Goal: Task Accomplishment & Management: Manage account settings

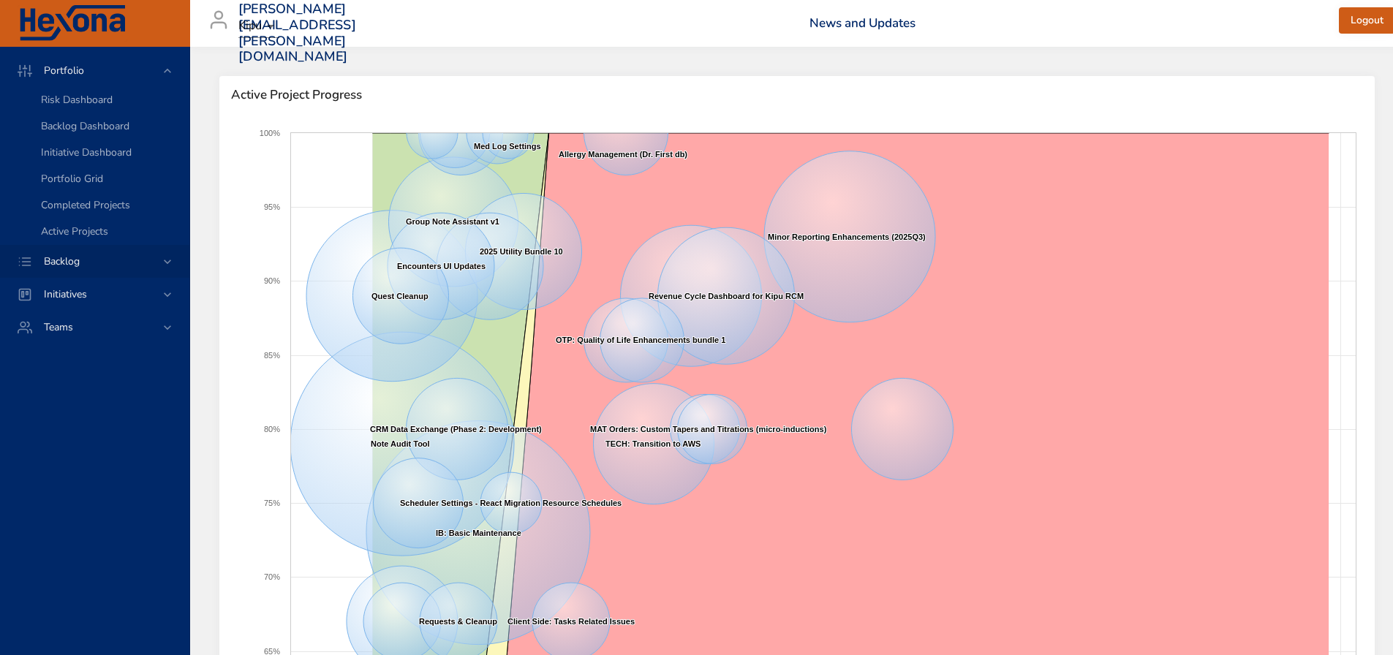
click at [153, 260] on div "Backlog" at bounding box center [96, 261] width 128 height 15
click at [100, 132] on span "Backlog Details" at bounding box center [76, 133] width 70 height 14
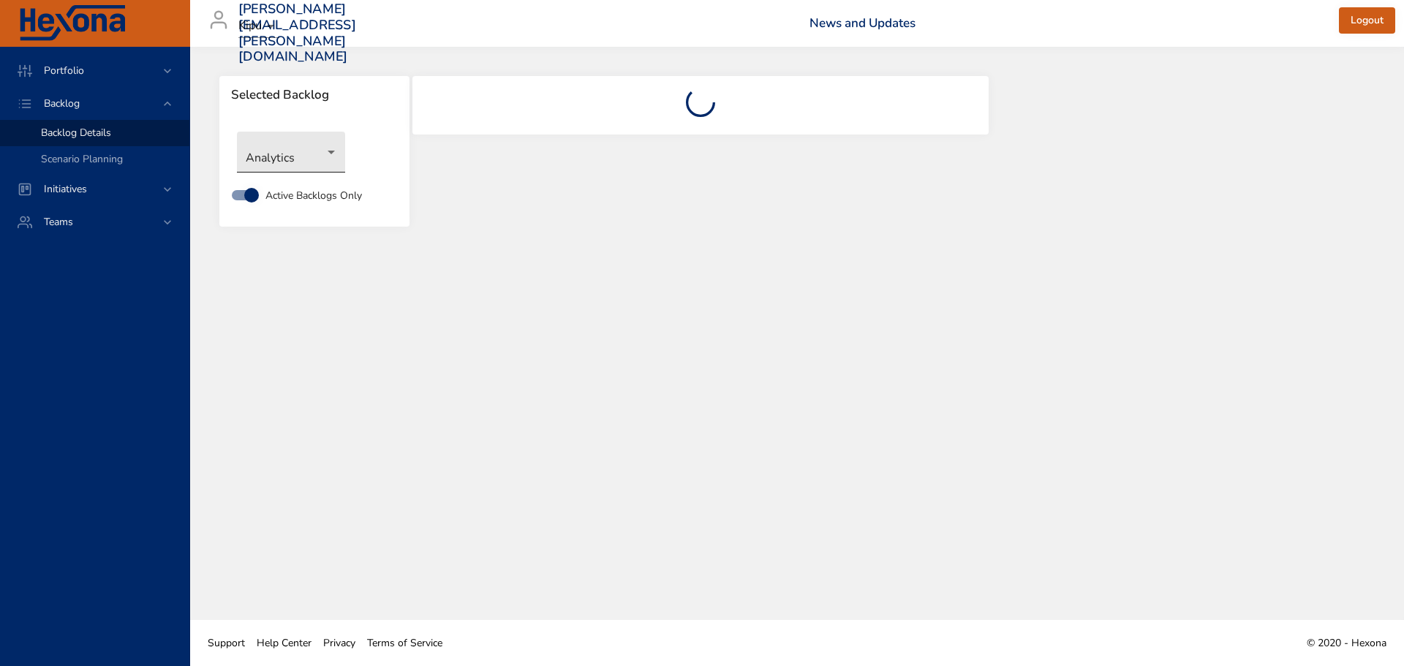
click at [328, 157] on body "Portfolio Backlog Backlog Details Scenario Planning Initiatives Teams [PERSON_N…" at bounding box center [702, 333] width 1404 height 666
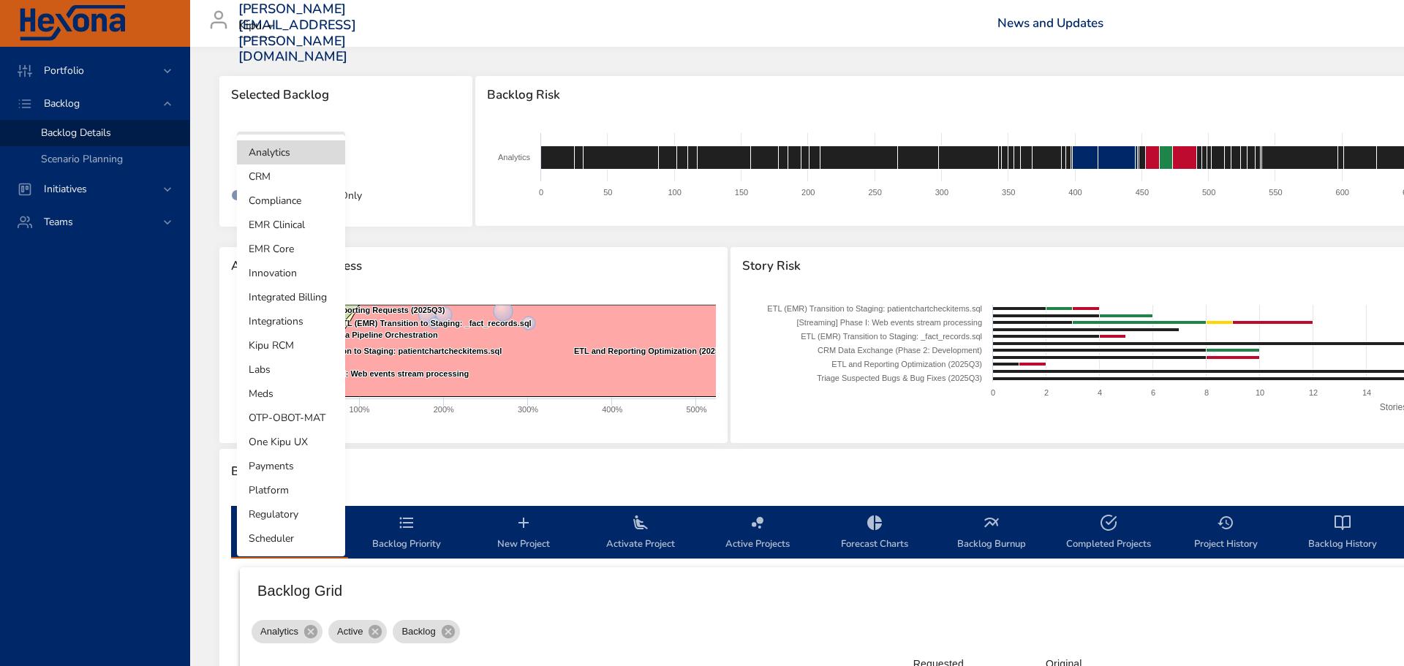
click at [301, 246] on li "EMR Core" at bounding box center [291, 249] width 108 height 24
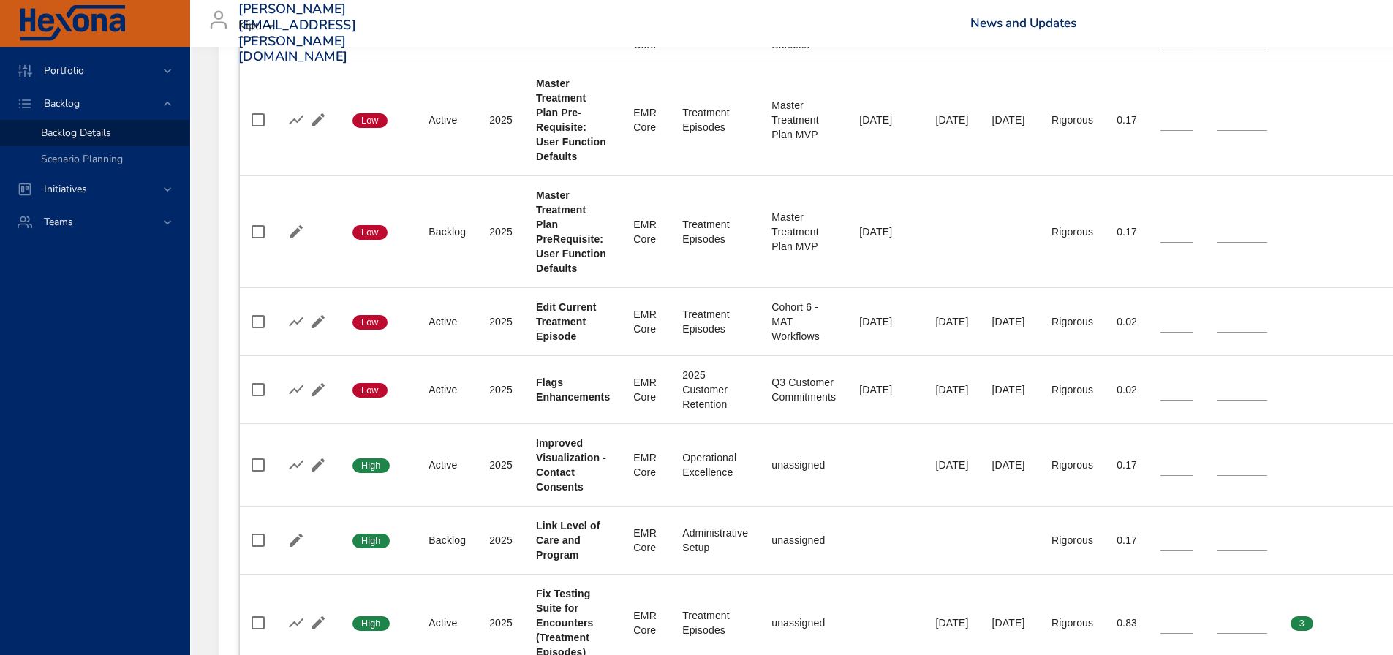
scroll to position [1154, 0]
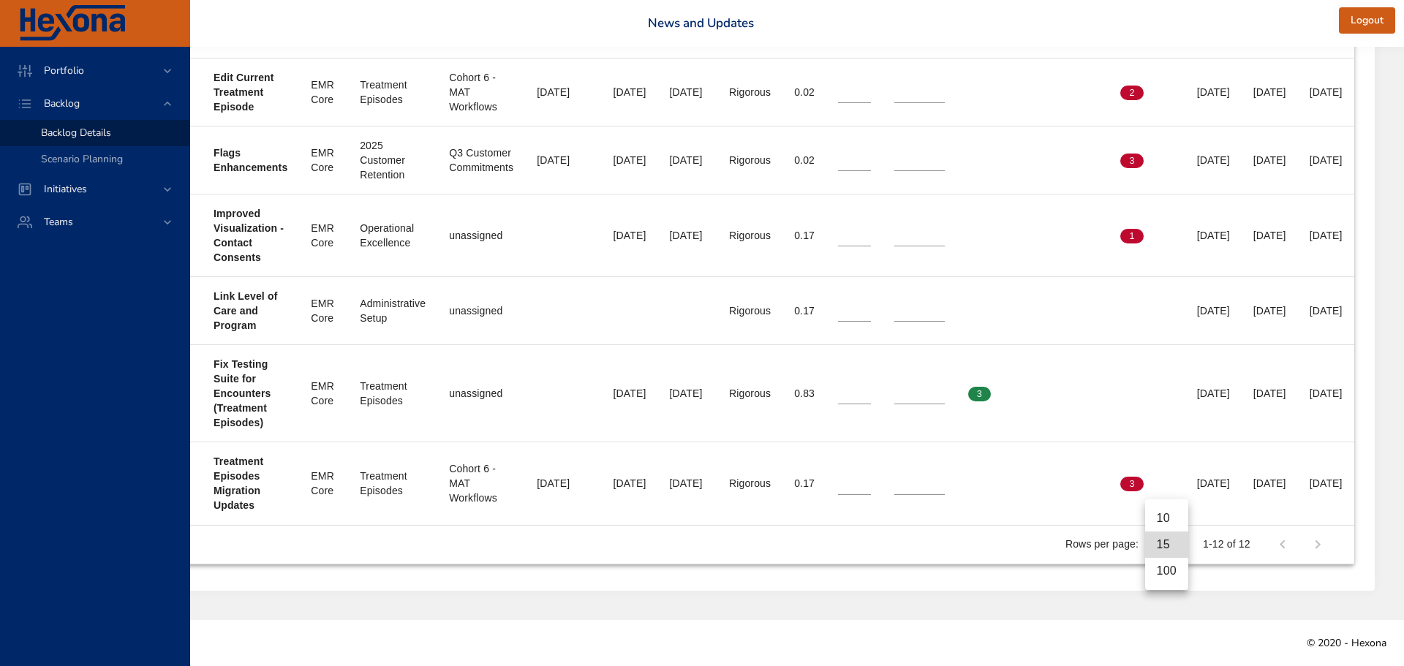
click at [1157, 570] on li "100" at bounding box center [1166, 571] width 43 height 26
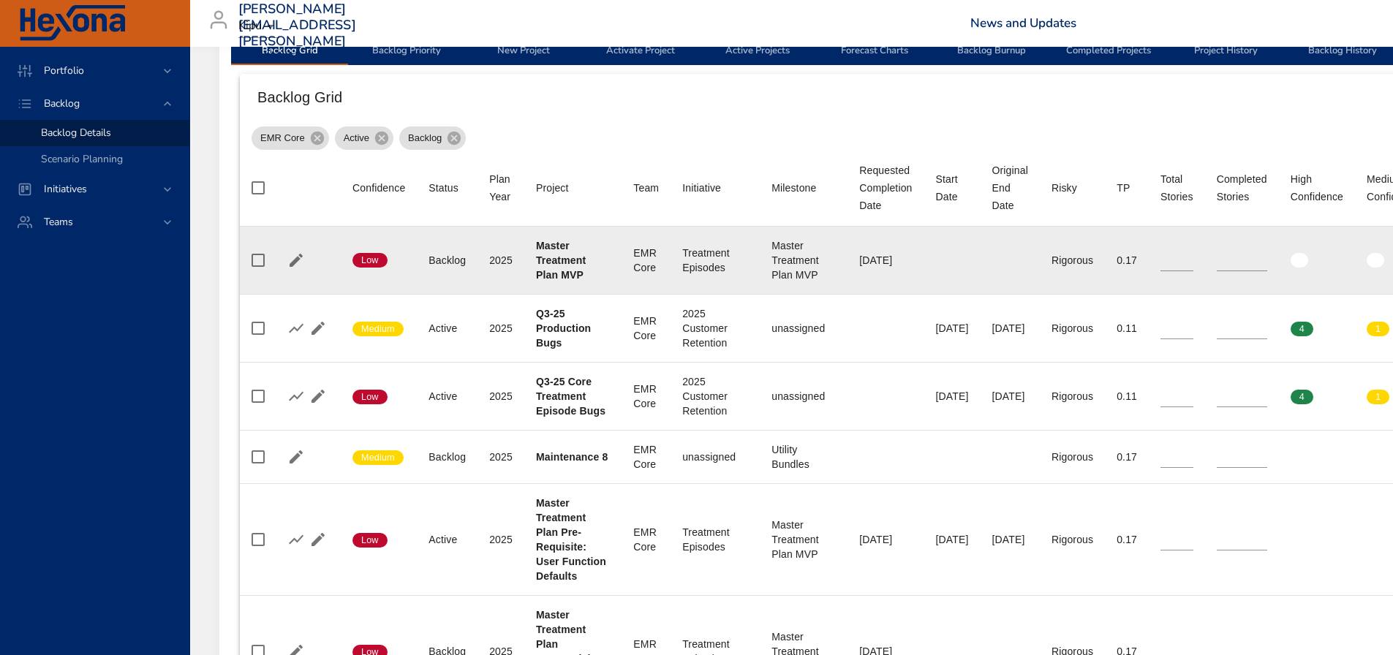
scroll to position [366, 0]
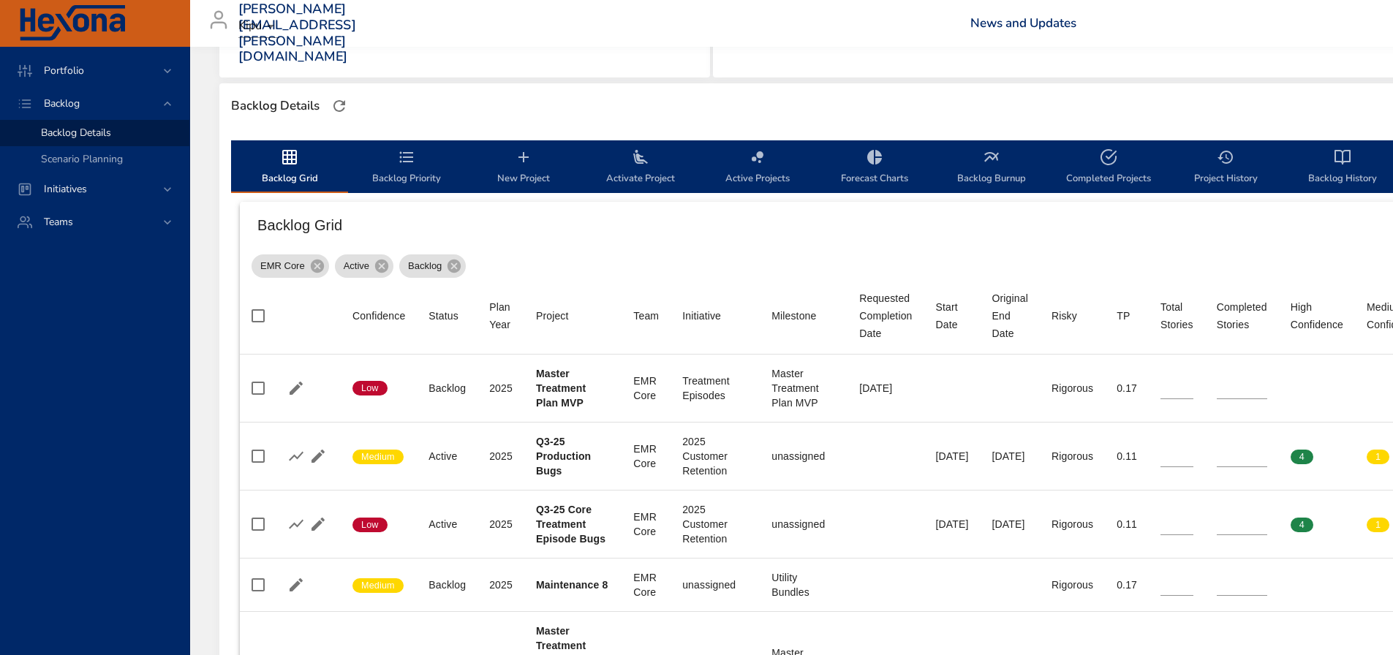
click at [410, 175] on span "Backlog Priority" at bounding box center [406, 167] width 99 height 39
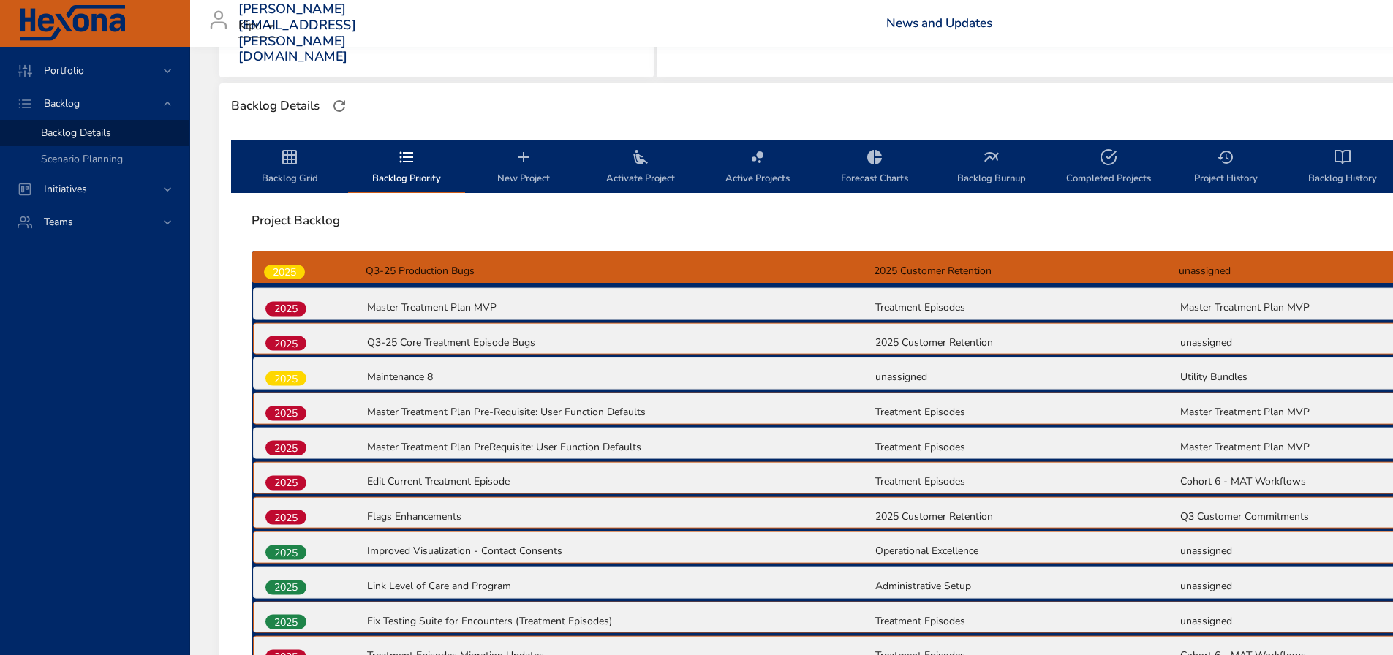
drag, startPoint x: 295, startPoint y: 304, endPoint x: 297, endPoint y: 269, distance: 35.2
click at [297, 269] on div "2025 Master Treatment Plan MVP Treatment Episodes Master Treatment Plan MVP 202…" at bounding box center [874, 462] width 1245 height 421
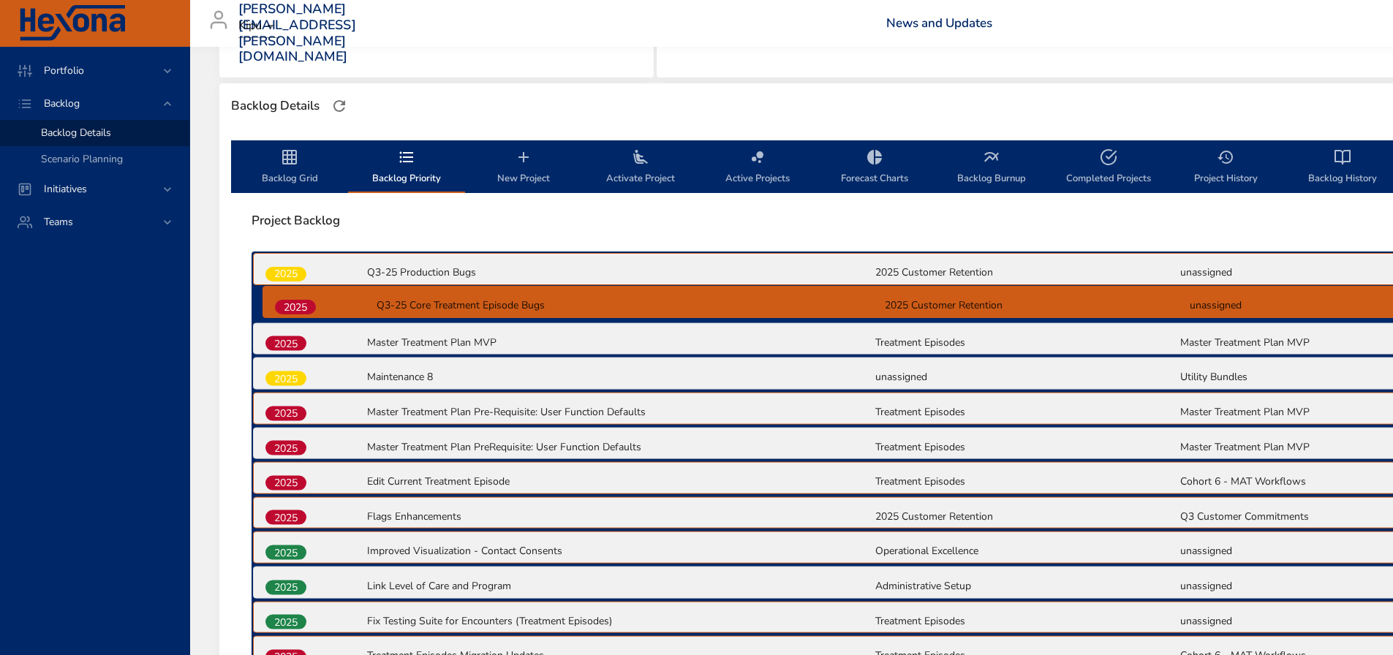
drag, startPoint x: 306, startPoint y: 342, endPoint x: 314, endPoint y: 301, distance: 42.5
click at [314, 301] on div "2025 Q3-25 Production Bugs 2025 Customer Retention unassigned 2025 Master Treat…" at bounding box center [874, 462] width 1245 height 421
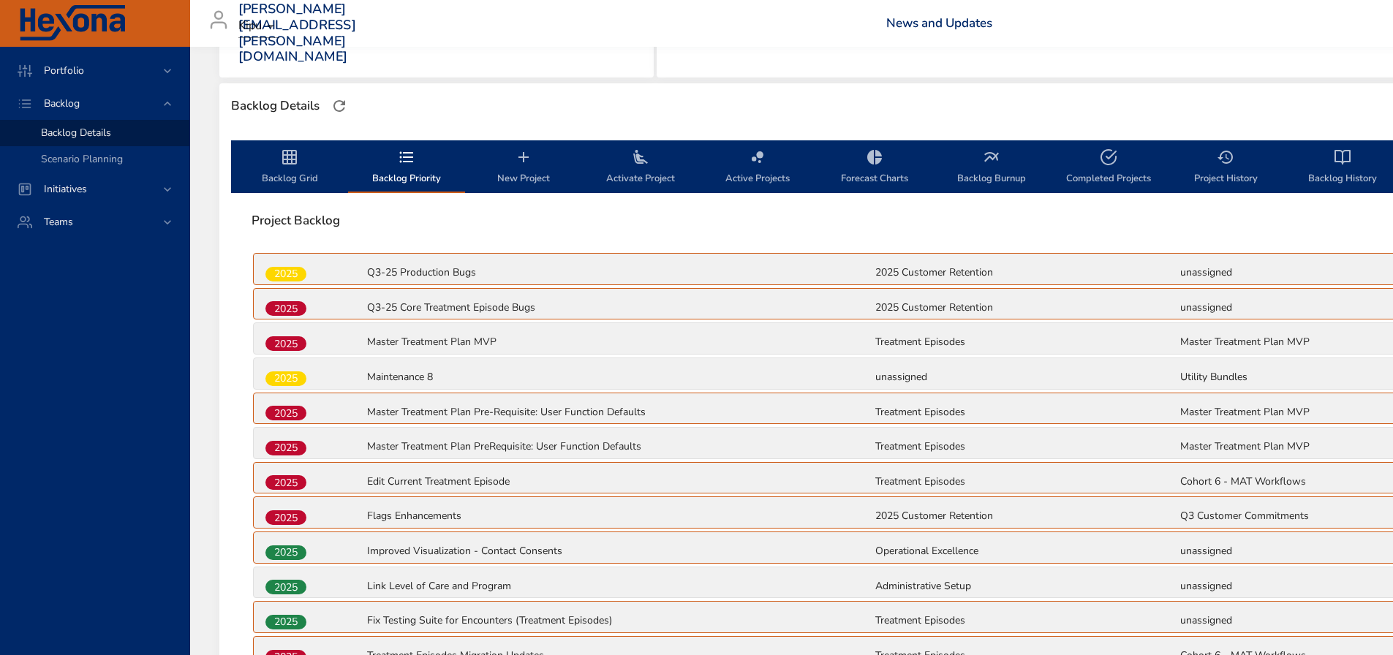
drag, startPoint x: 333, startPoint y: 406, endPoint x: 320, endPoint y: 402, distance: 14.4
click at [330, 404] on div "2025" at bounding box center [315, 413] width 102 height 19
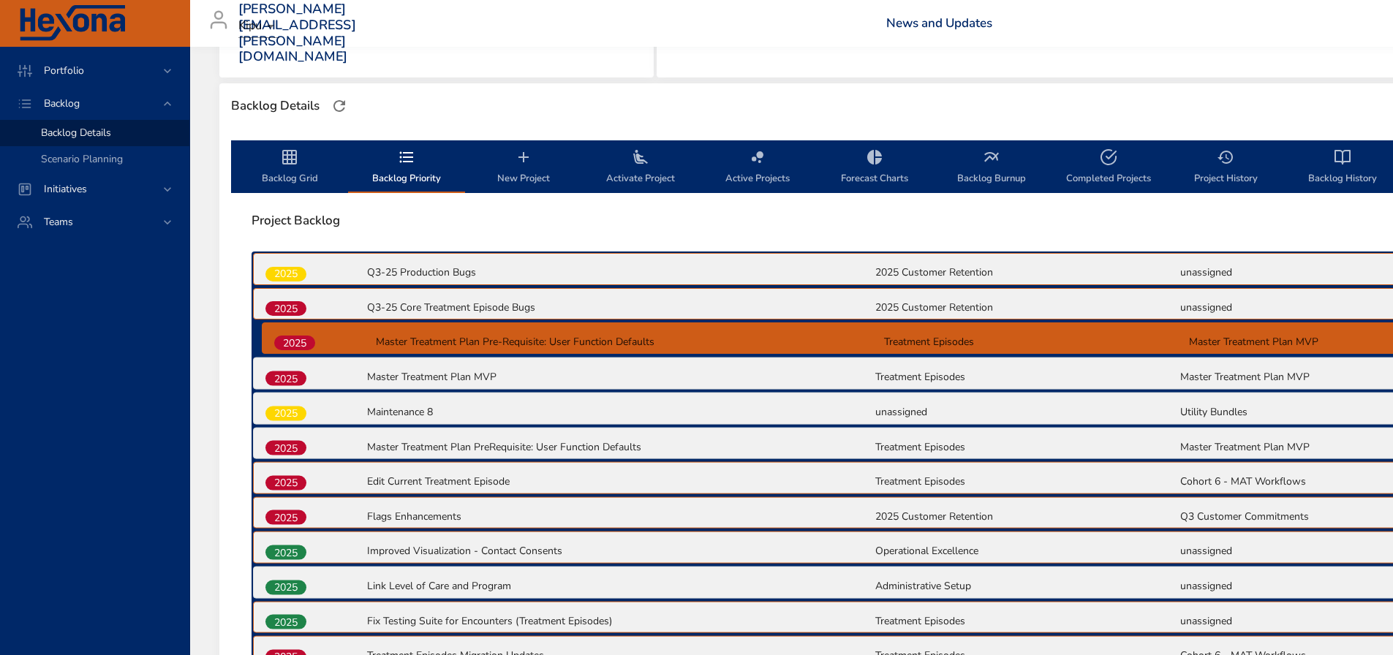
drag, startPoint x: 285, startPoint y: 401, endPoint x: 293, endPoint y: 336, distance: 65.6
click at [293, 336] on div "2025 Q3-25 Production Bugs 2025 Customer Retention unassigned 2025 Q3-25 Core T…" at bounding box center [874, 462] width 1245 height 421
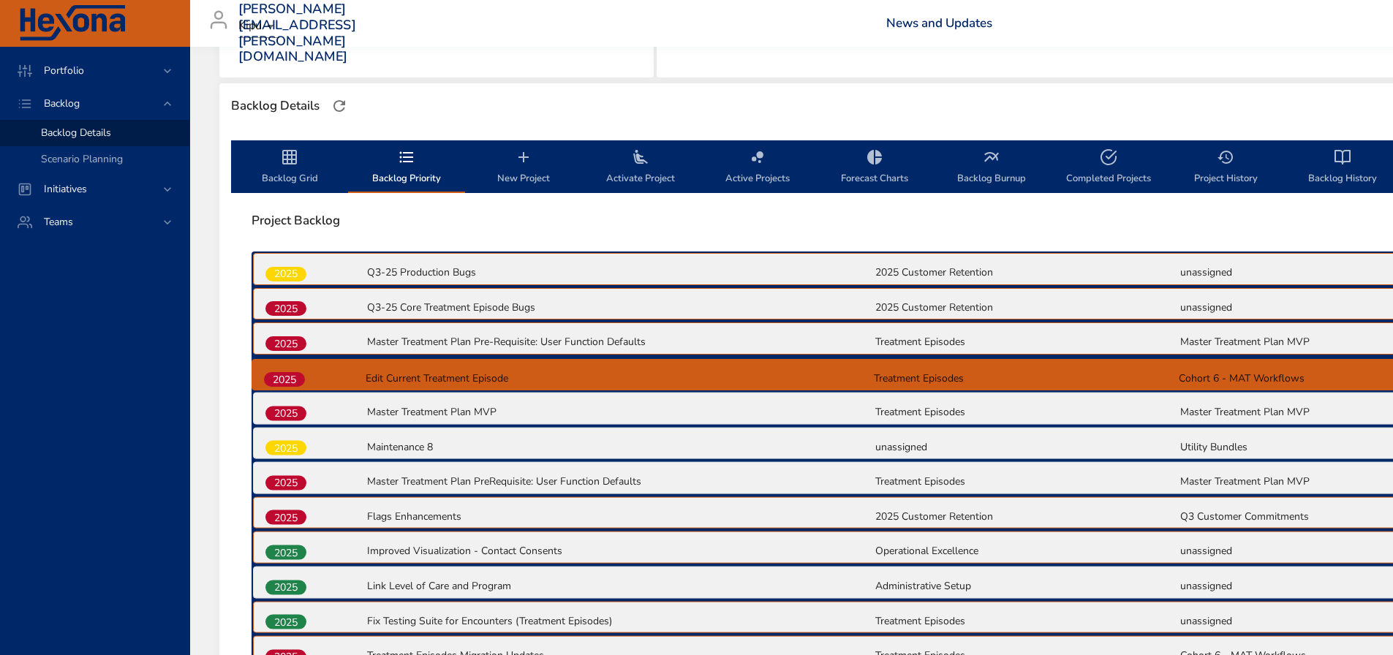
drag, startPoint x: 291, startPoint y: 483, endPoint x: 289, endPoint y: 376, distance: 107.5
click at [289, 376] on div "2025 Q3-25 Production Bugs 2025 Customer Retention unassigned 2025 Q3-25 Core T…" at bounding box center [874, 462] width 1245 height 421
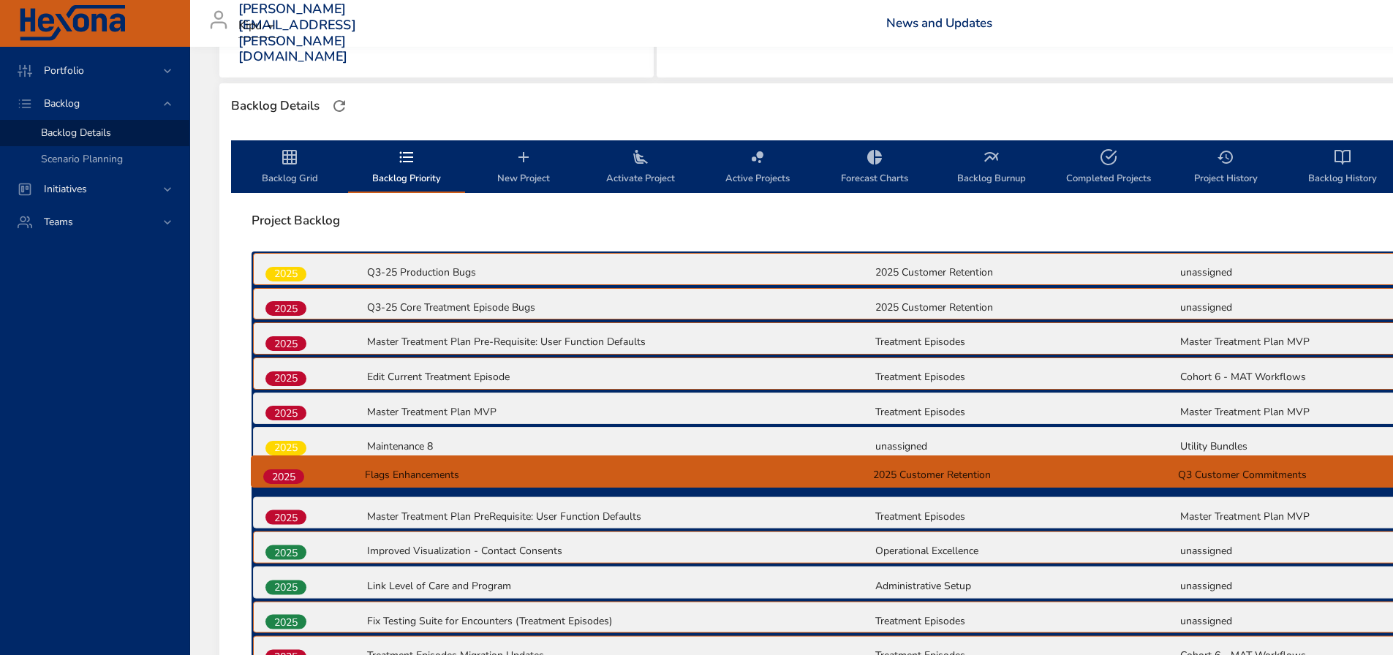
scroll to position [367, 0]
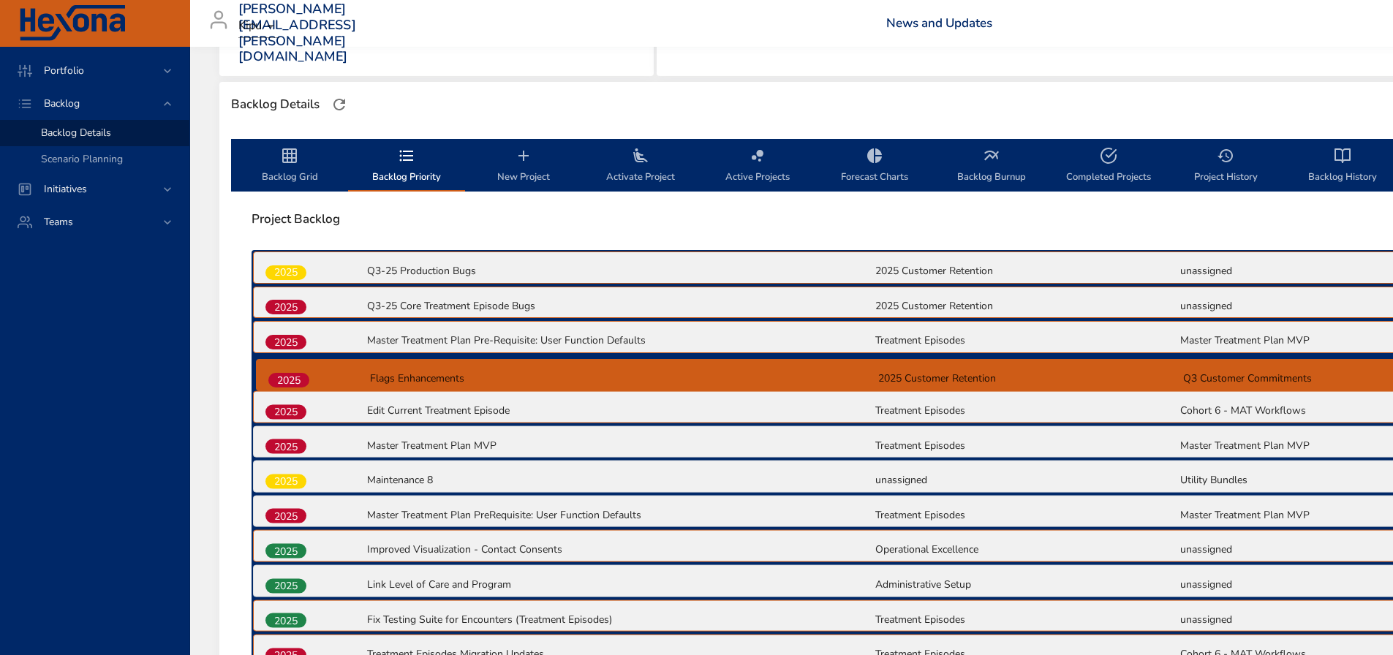
drag, startPoint x: 293, startPoint y: 518, endPoint x: 296, endPoint y: 374, distance: 143.4
click at [296, 374] on div "2025 Q3-25 Production Bugs 2025 Customer Retention unassigned 2025 Q3-25 Core T…" at bounding box center [874, 460] width 1245 height 421
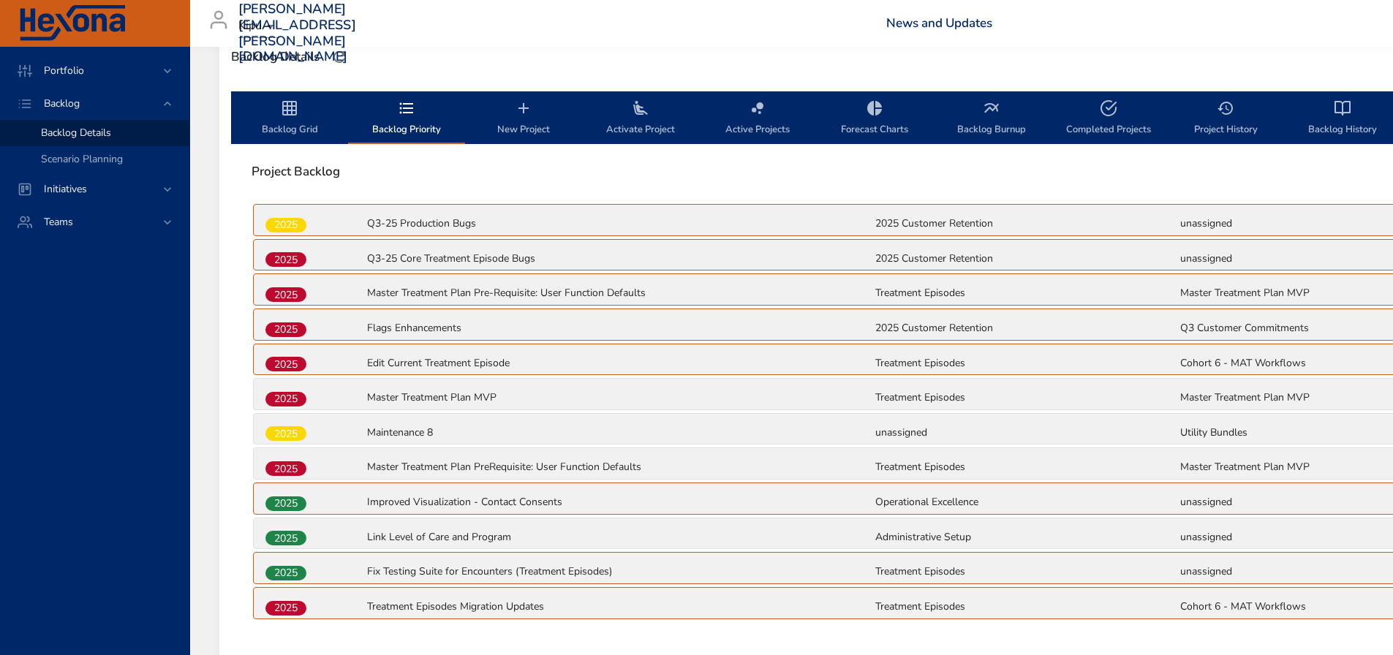
scroll to position [440, 0]
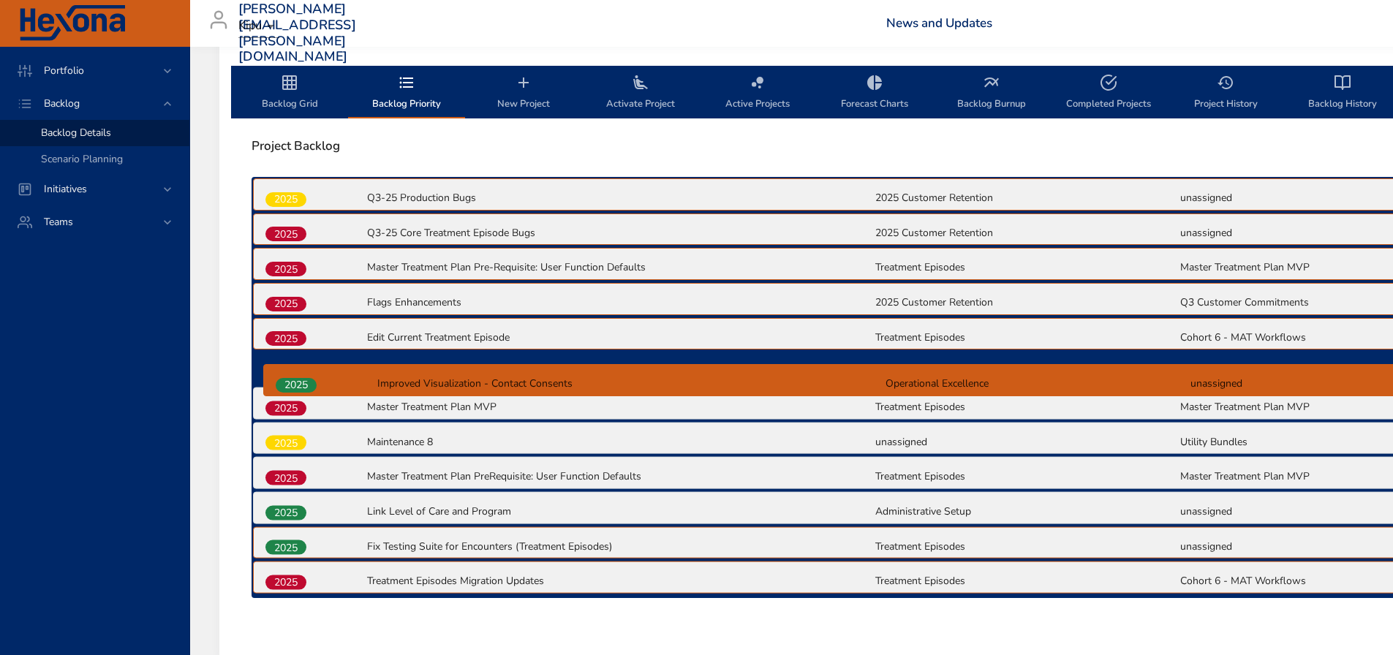
drag, startPoint x: 290, startPoint y: 477, endPoint x: 298, endPoint y: 374, distance: 102.7
click at [298, 374] on div "2025 Q3-25 Production Bugs 2025 Customer Retention unassigned 2025 Q3-25 Core T…" at bounding box center [874, 387] width 1245 height 421
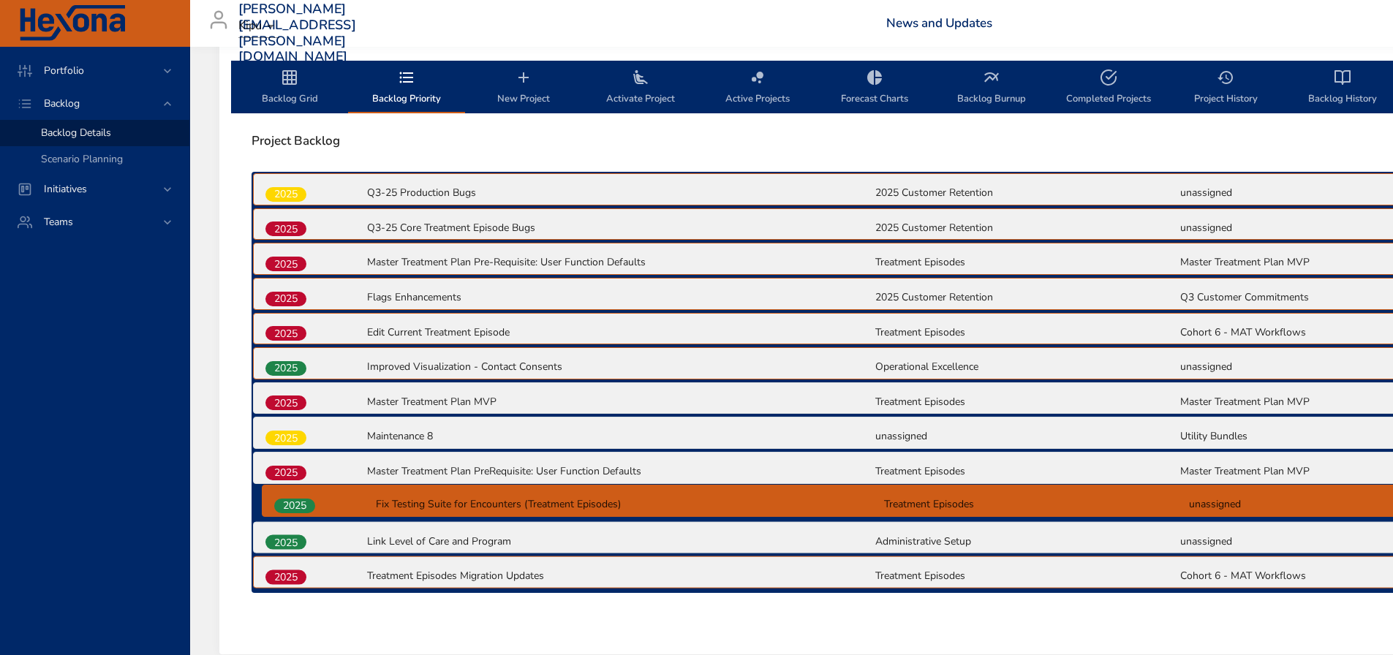
scroll to position [446, 0]
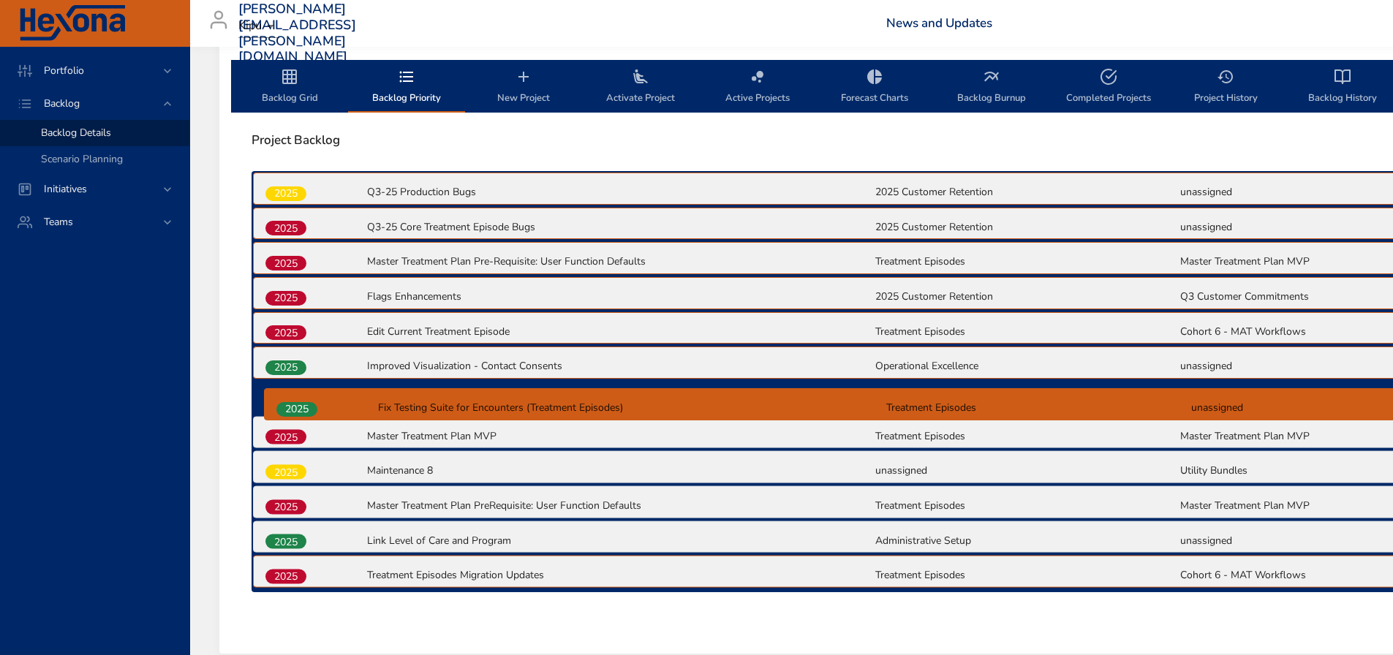
drag, startPoint x: 293, startPoint y: 544, endPoint x: 301, endPoint y: 398, distance: 146.4
click at [301, 398] on div "2025 Q3-25 Production Bugs 2025 Customer Retention unassigned 2025 Q3-25 Core T…" at bounding box center [874, 381] width 1245 height 421
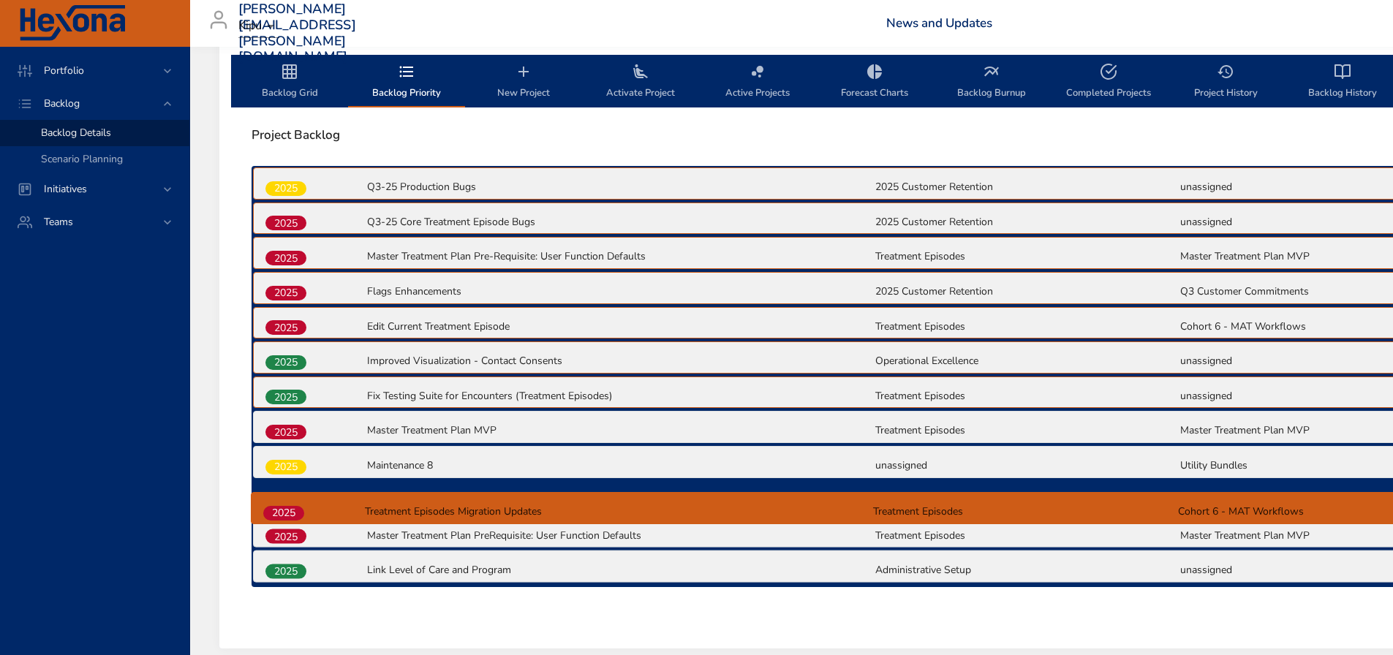
scroll to position [456, 0]
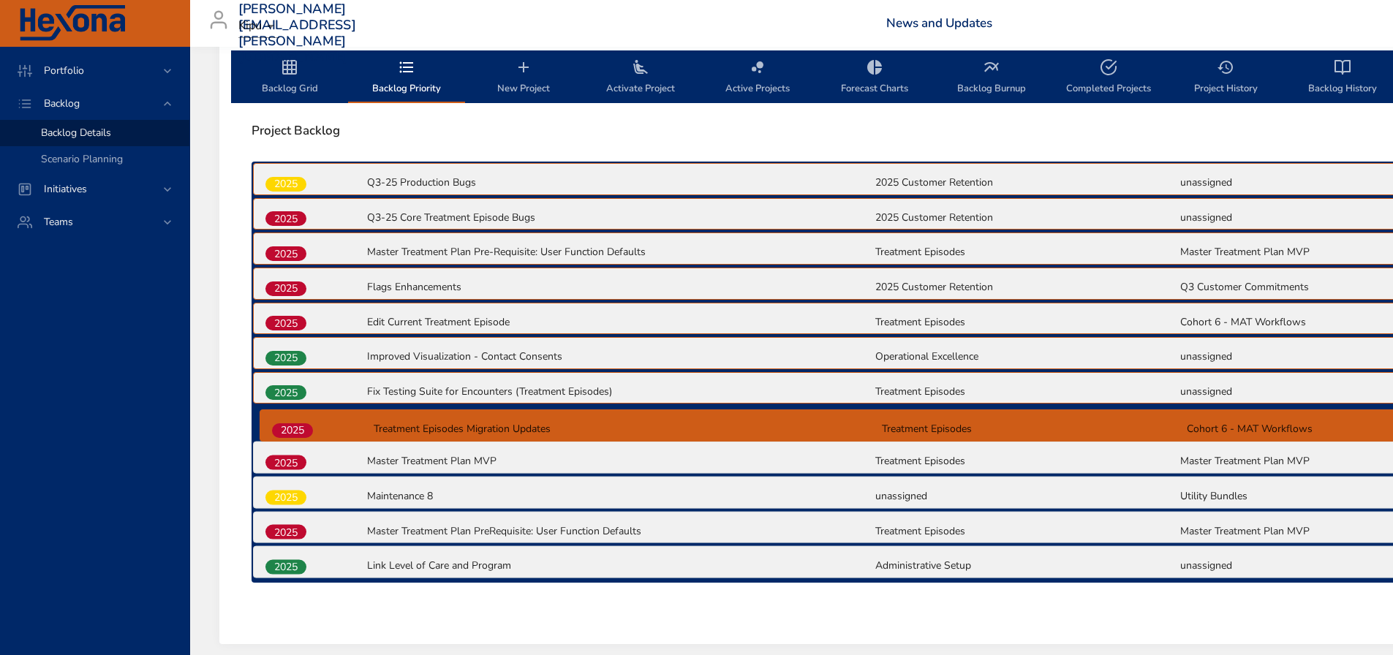
drag, startPoint x: 297, startPoint y: 575, endPoint x: 301, endPoint y: 429, distance: 145.6
click at [301, 423] on div "2025 Q3-25 Production Bugs 2025 Customer Retention unassigned 2025 Q3-25 Core T…" at bounding box center [874, 372] width 1245 height 421
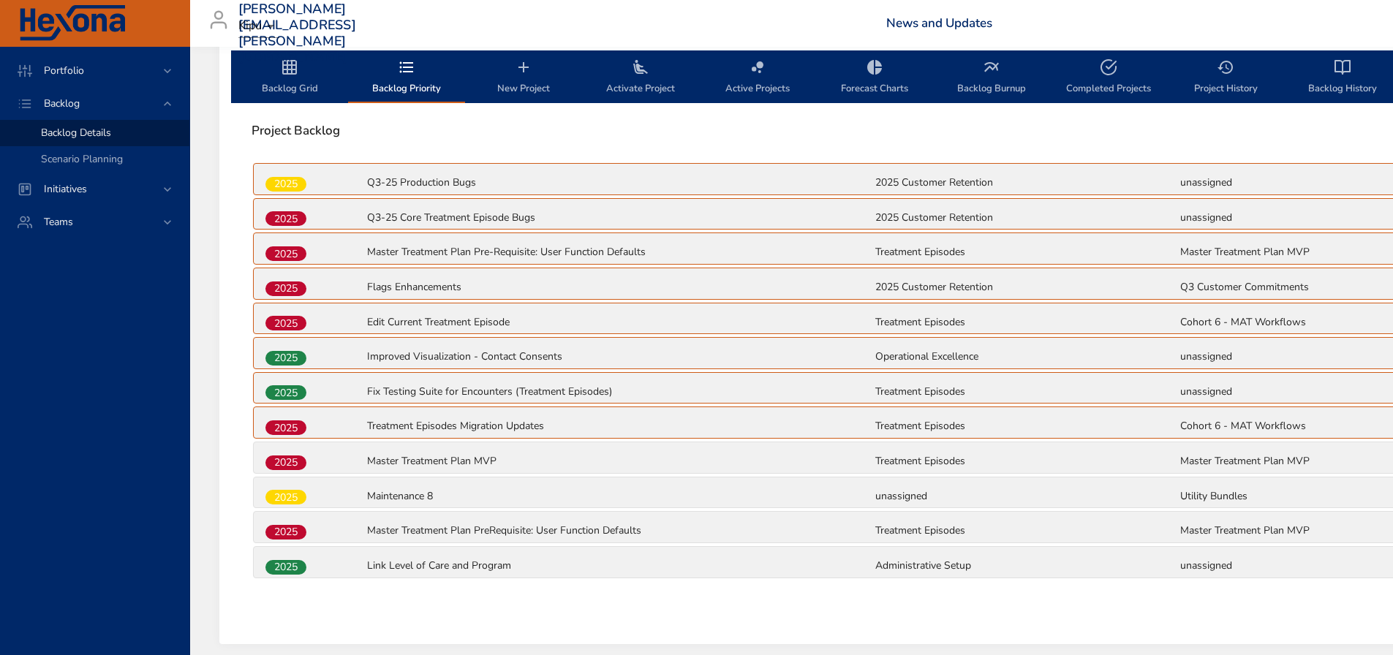
click at [294, 86] on span "Backlog Grid" at bounding box center [289, 78] width 99 height 39
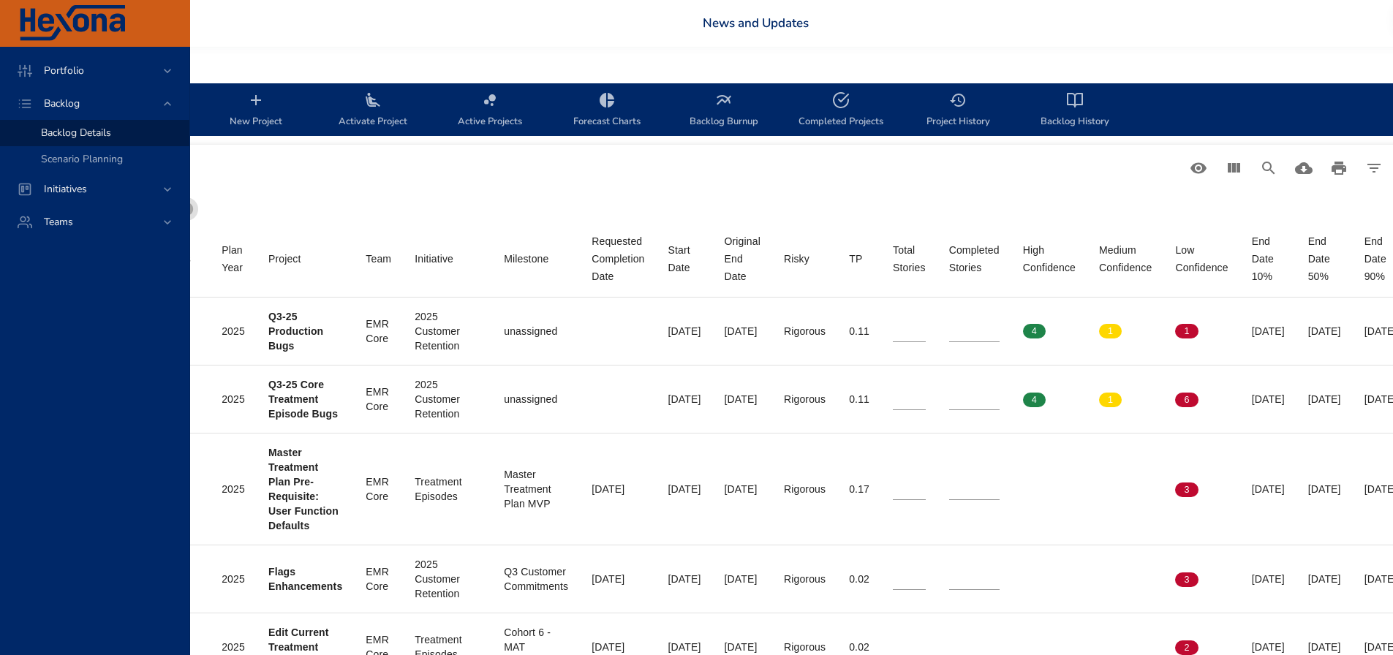
scroll to position [423, 427]
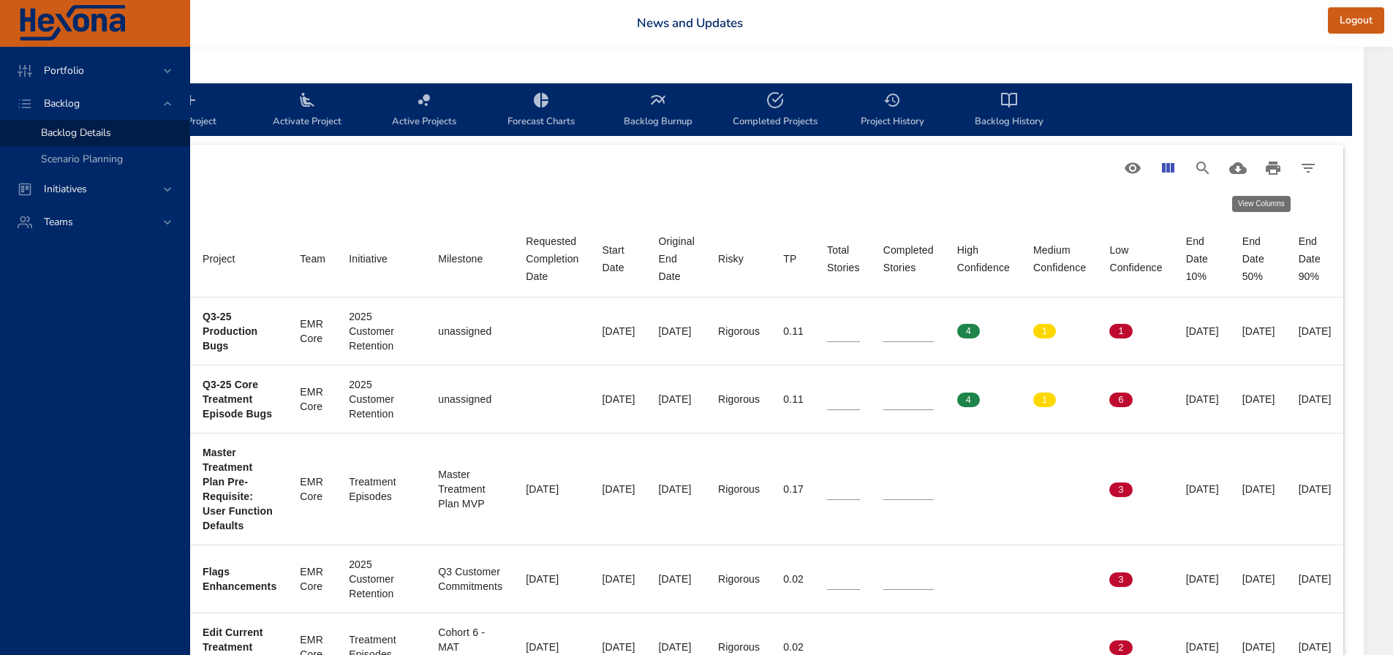
click at [1171, 163] on icon "View Columns" at bounding box center [1168, 168] width 18 height 18
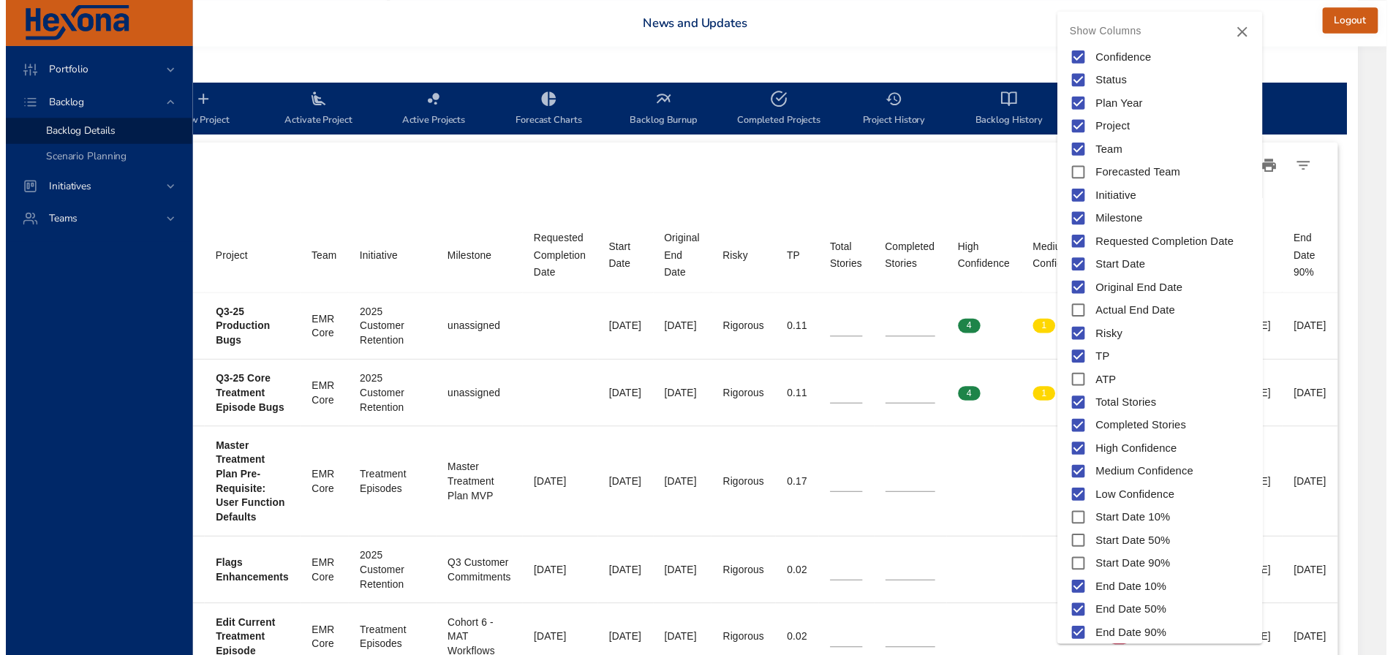
scroll to position [82, 0]
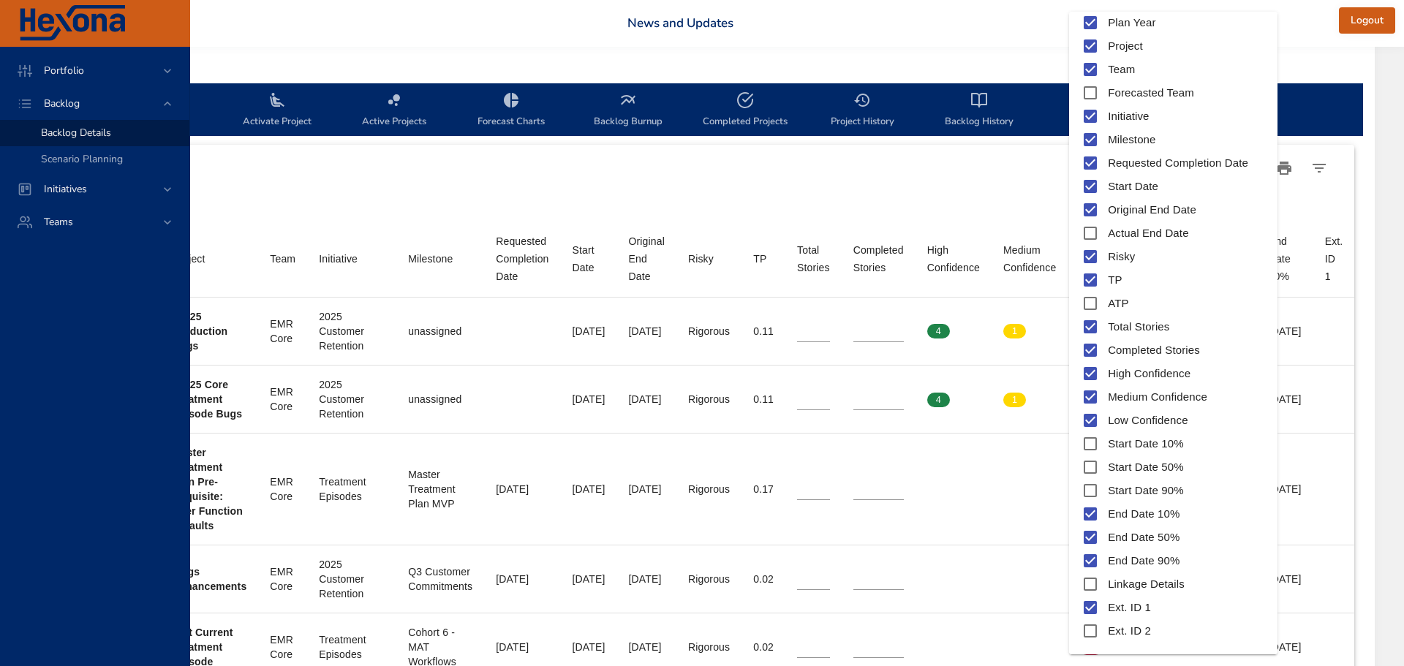
click at [1330, 624] on div at bounding box center [702, 333] width 1404 height 666
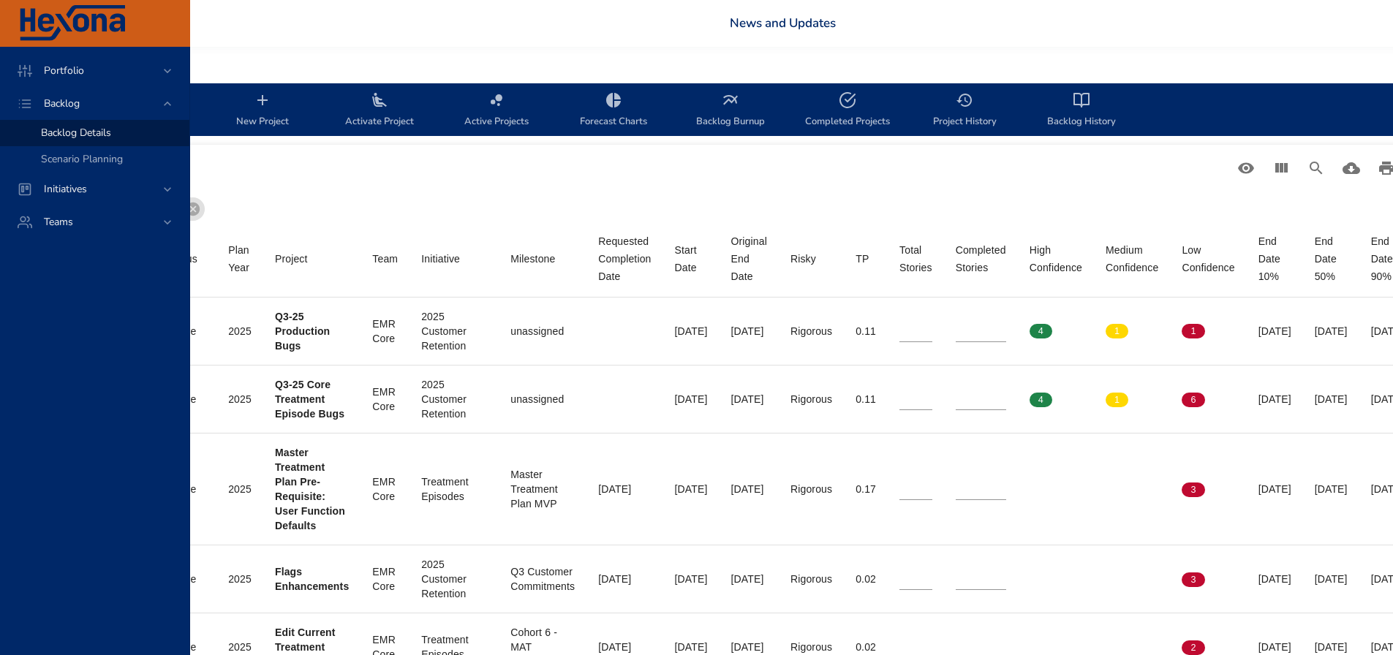
scroll to position [423, 0]
